Goal: Find specific page/section: Find specific page/section

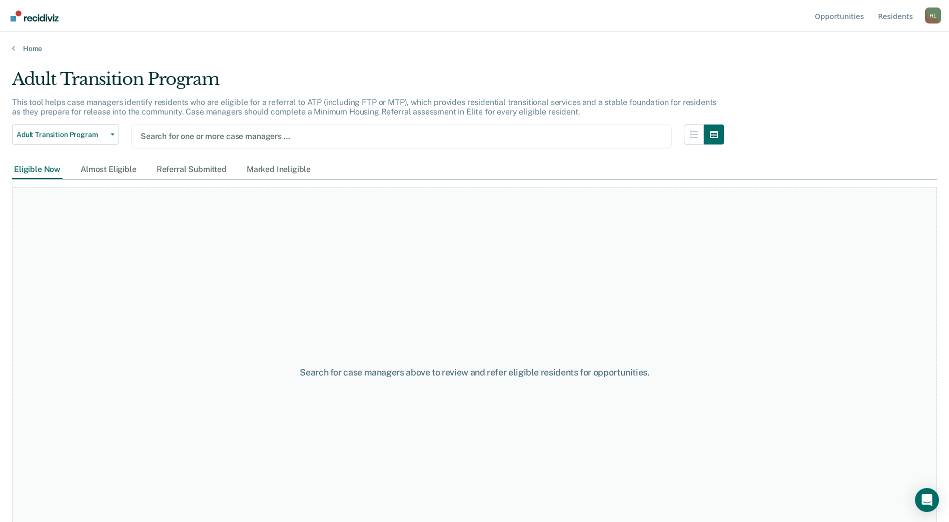
click at [245, 132] on div at bounding box center [402, 137] width 522 height 12
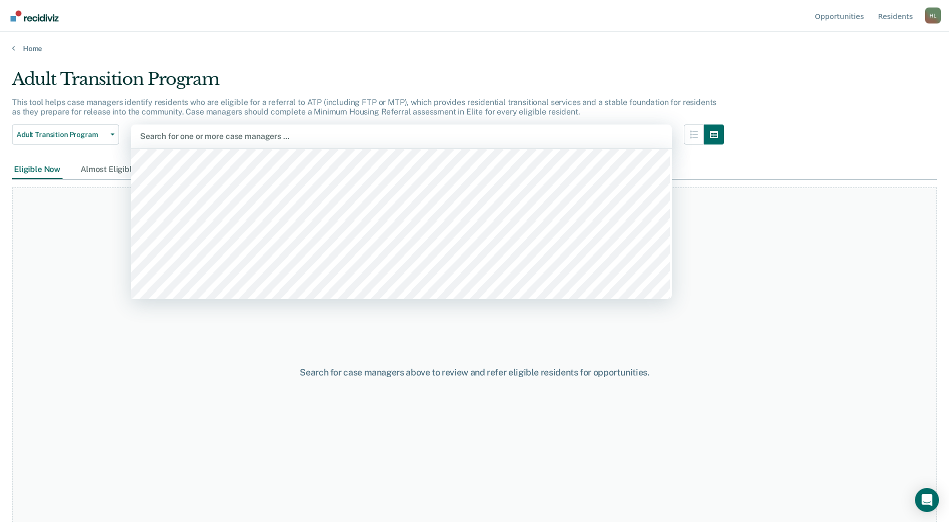
scroll to position [650, 0]
click at [149, 354] on div "Search for case managers above to review and refer eligible residents for oppor…" at bounding box center [474, 373] width 925 height 370
